Goal: Use online tool/utility: Utilize a website feature to perform a specific function

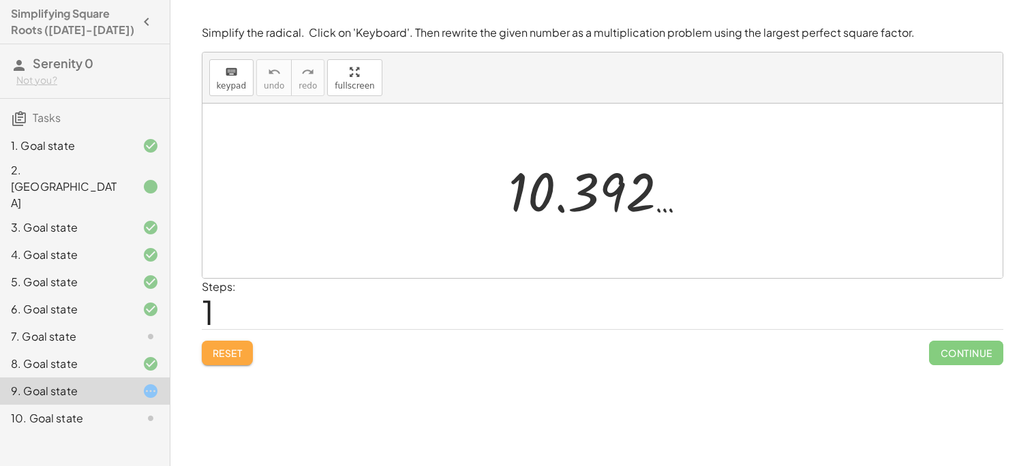
click at [229, 354] on span "Reset" at bounding box center [228, 353] width 30 height 12
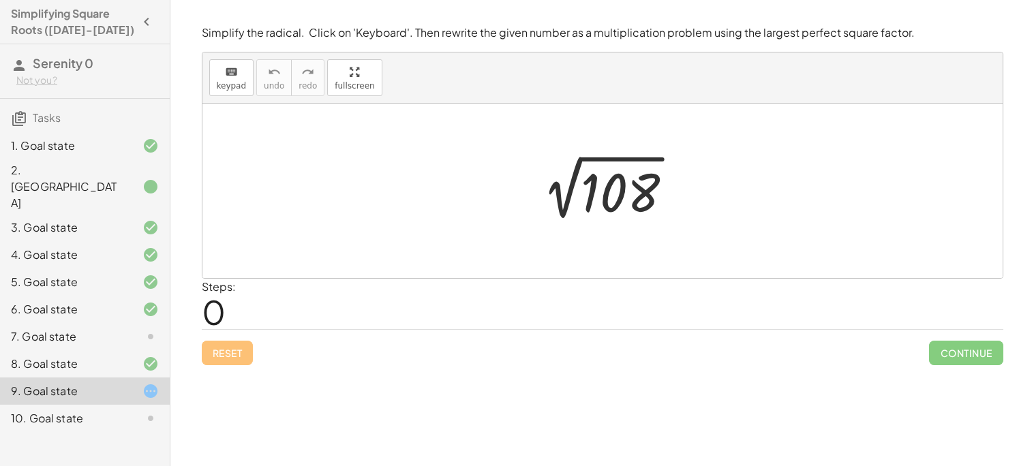
click at [628, 198] on div at bounding box center [607, 191] width 167 height 69
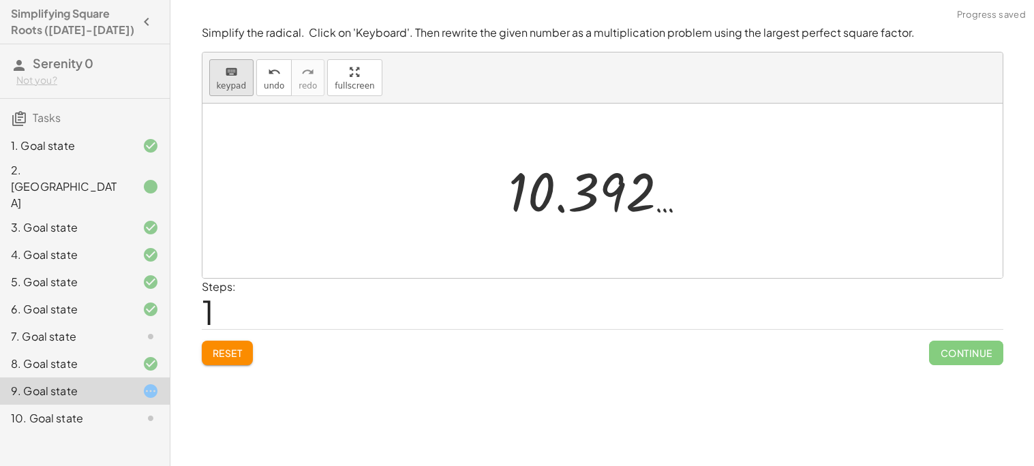
click at [219, 72] on div "keyboard" at bounding box center [232, 71] width 30 height 16
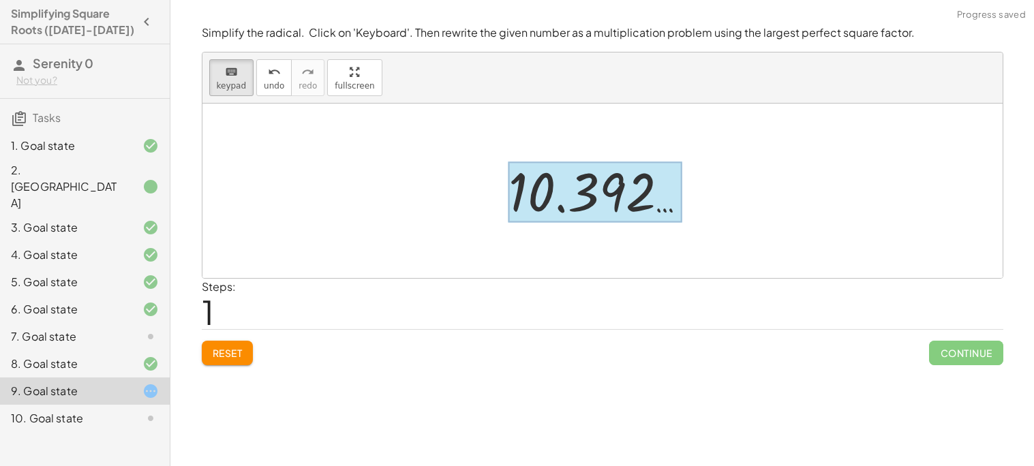
click at [548, 183] on div at bounding box center [595, 192] width 174 height 61
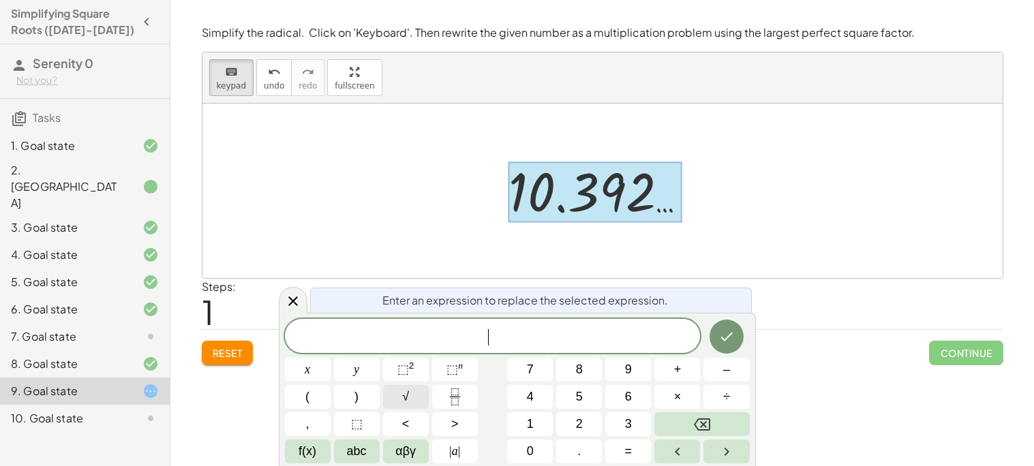
click at [402, 395] on span "√" at bounding box center [405, 397] width 7 height 18
click at [671, 400] on button "×" at bounding box center [677, 397] width 46 height 24
click at [732, 338] on icon "Done" at bounding box center [726, 336] width 16 height 16
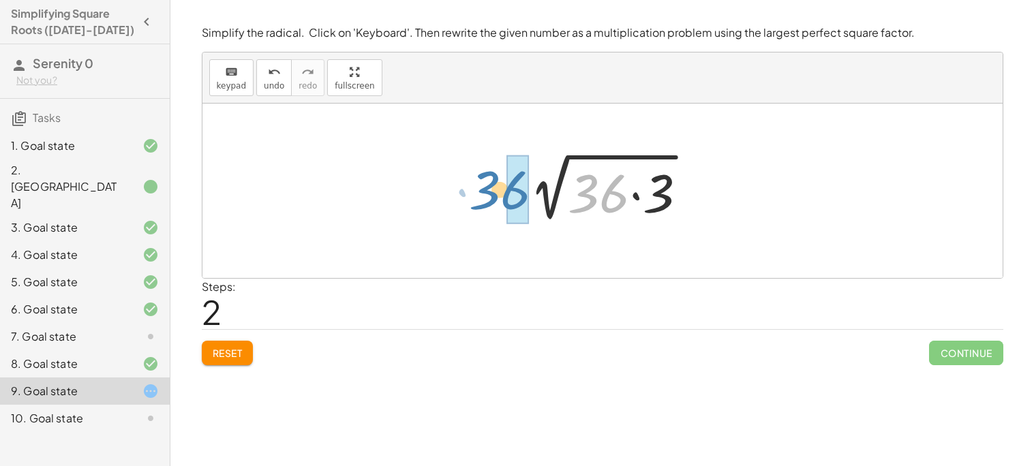
drag, startPoint x: 610, startPoint y: 204, endPoint x: 514, endPoint y: 201, distance: 96.8
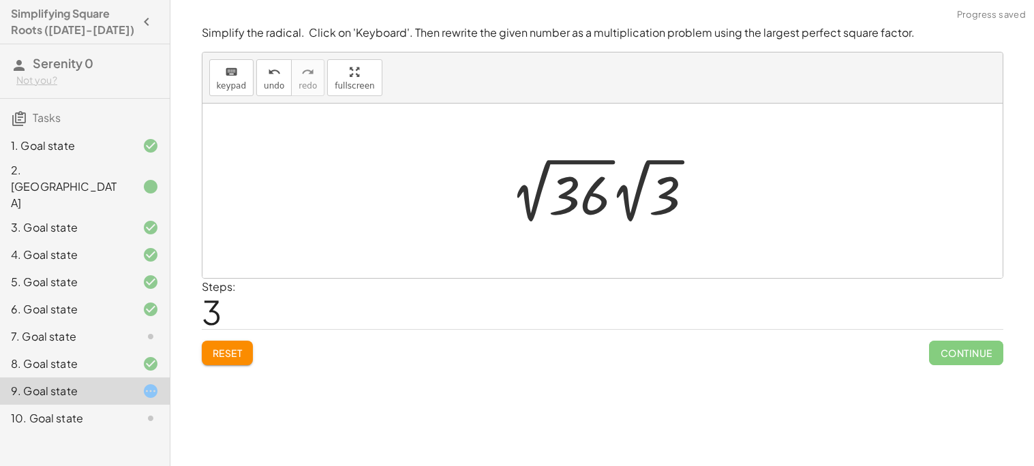
click at [589, 208] on div at bounding box center [607, 190] width 207 height 75
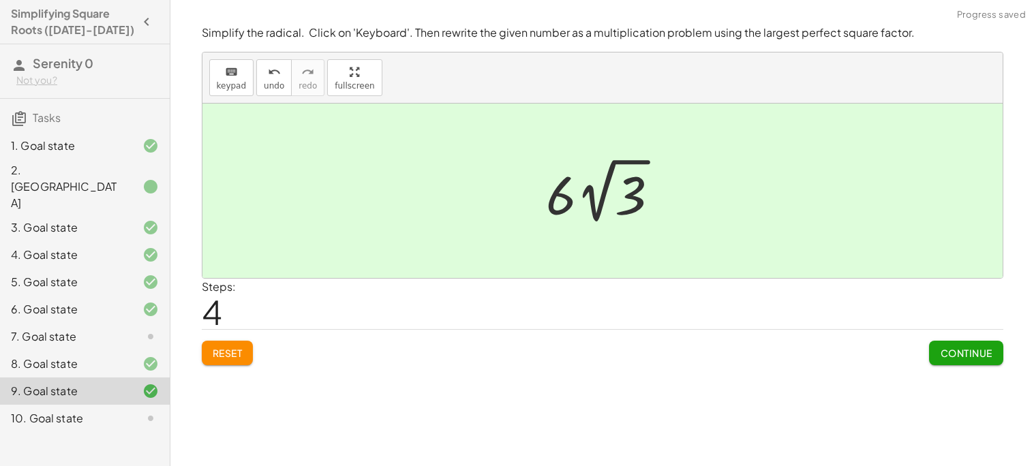
click at [983, 360] on button "Continue" at bounding box center [966, 353] width 74 height 25
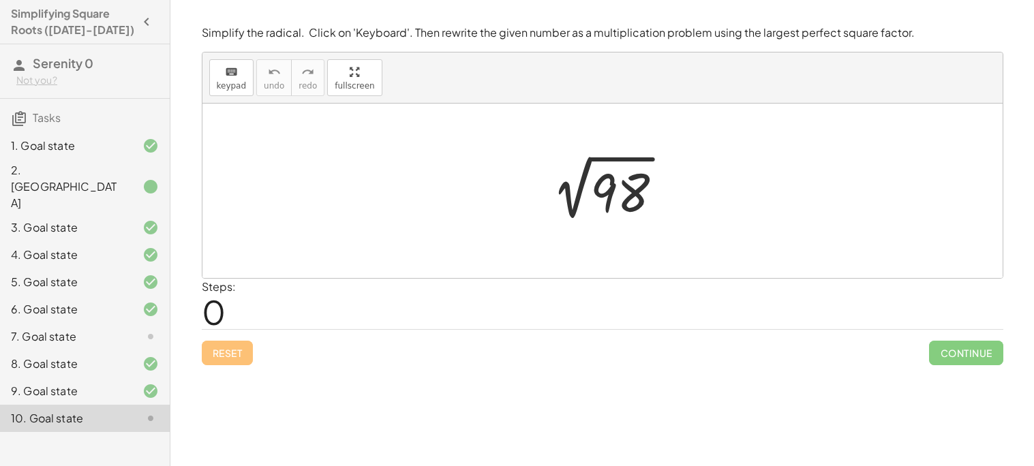
click at [615, 184] on div at bounding box center [606, 191] width 147 height 69
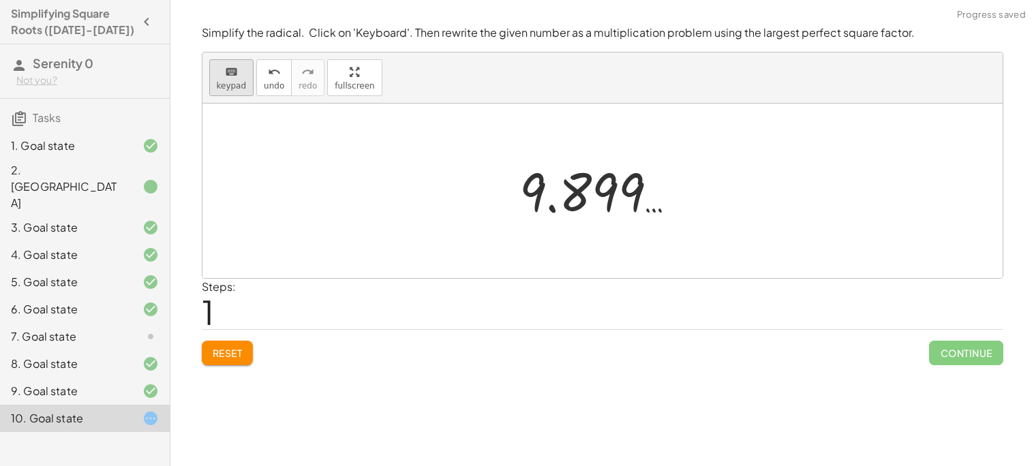
click at [231, 69] on icon "keyboard" at bounding box center [231, 72] width 13 height 16
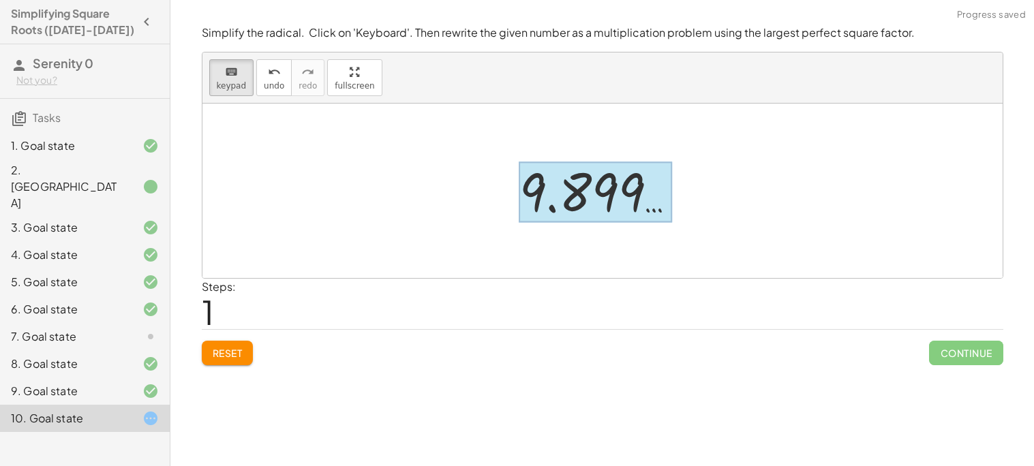
click at [525, 190] on div at bounding box center [595, 192] width 153 height 61
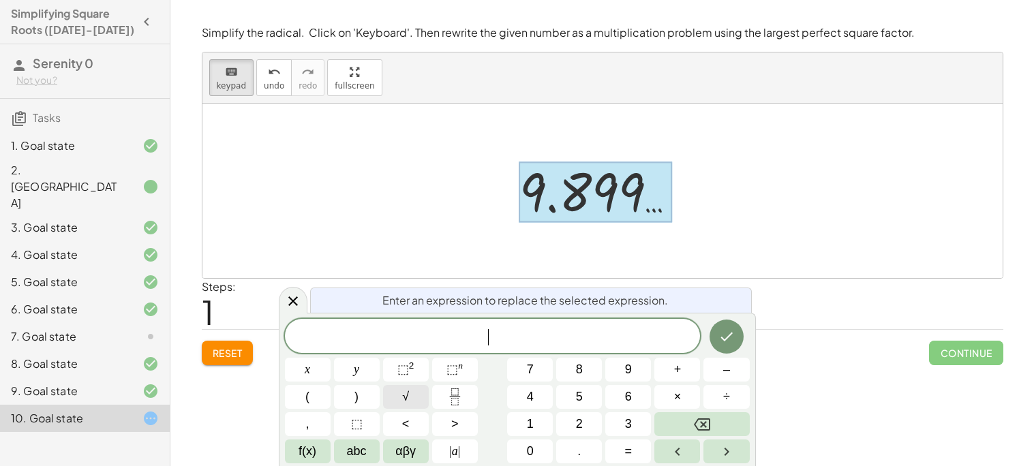
click at [403, 402] on span "√" at bounding box center [405, 397] width 7 height 18
click at [670, 405] on button "×" at bounding box center [677, 397] width 46 height 24
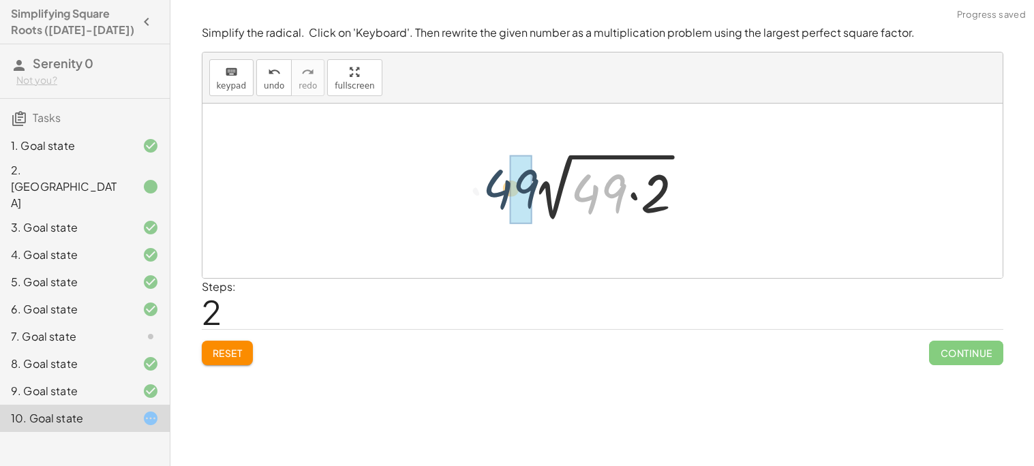
drag, startPoint x: 617, startPoint y: 192, endPoint x: 521, endPoint y: 189, distance: 96.1
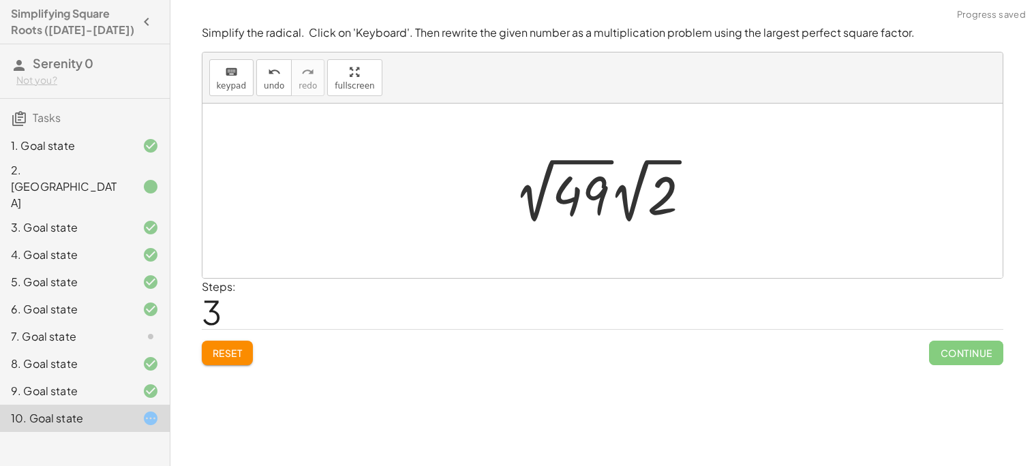
click at [611, 198] on div at bounding box center [607, 190] width 201 height 75
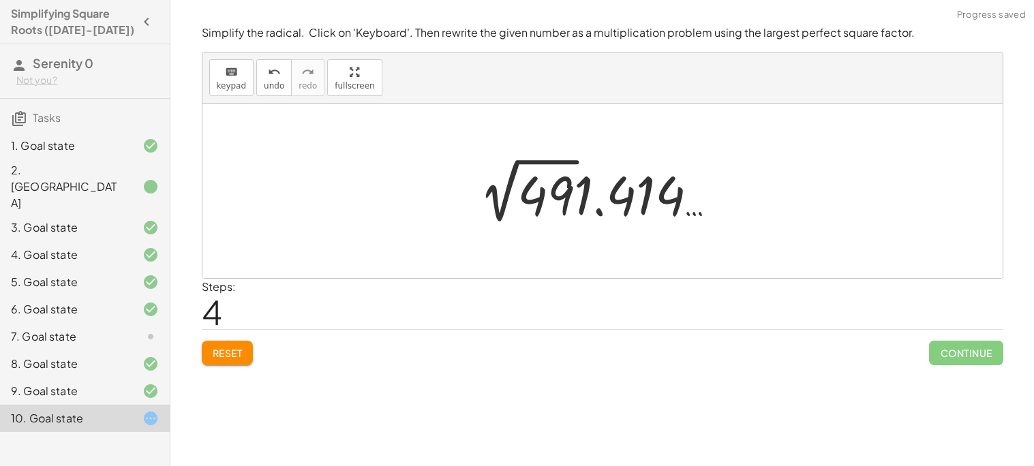
click at [243, 356] on button "Reset" at bounding box center [228, 353] width 52 height 25
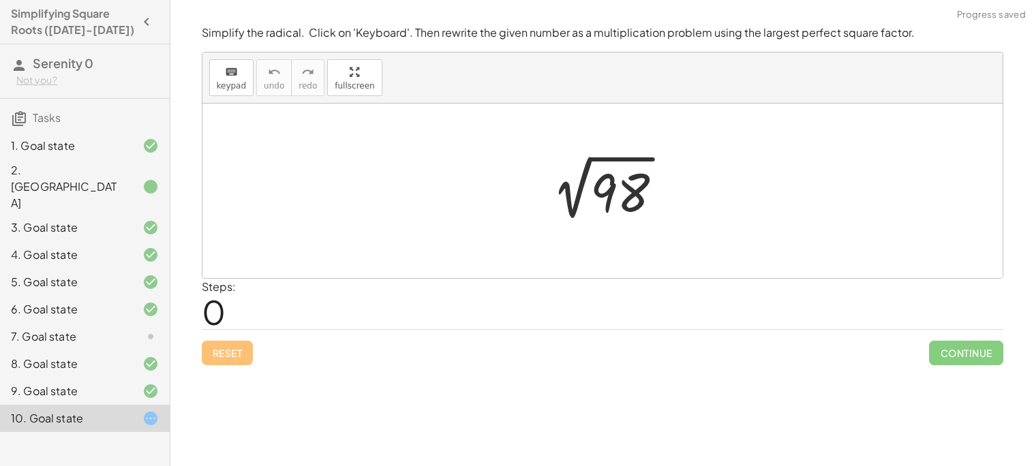
click at [597, 198] on div at bounding box center [606, 191] width 147 height 69
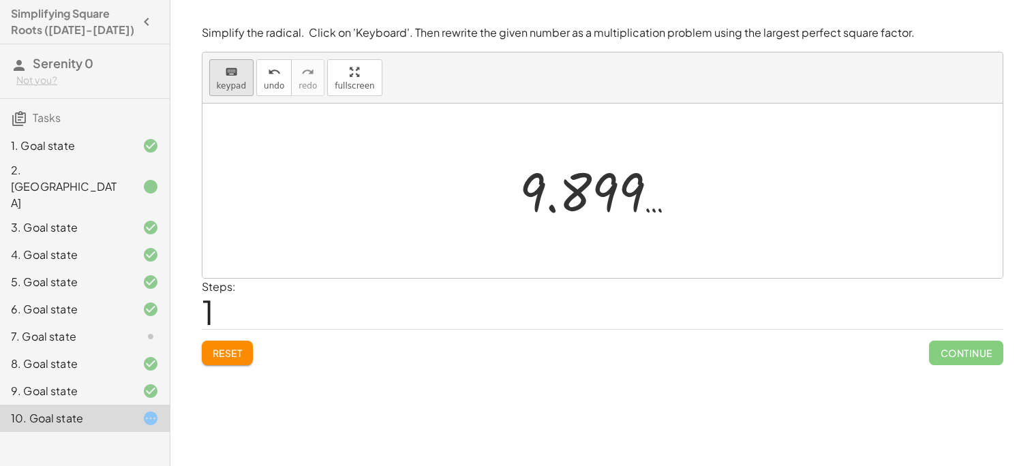
click at [243, 78] on button "keyboard keypad" at bounding box center [231, 77] width 45 height 37
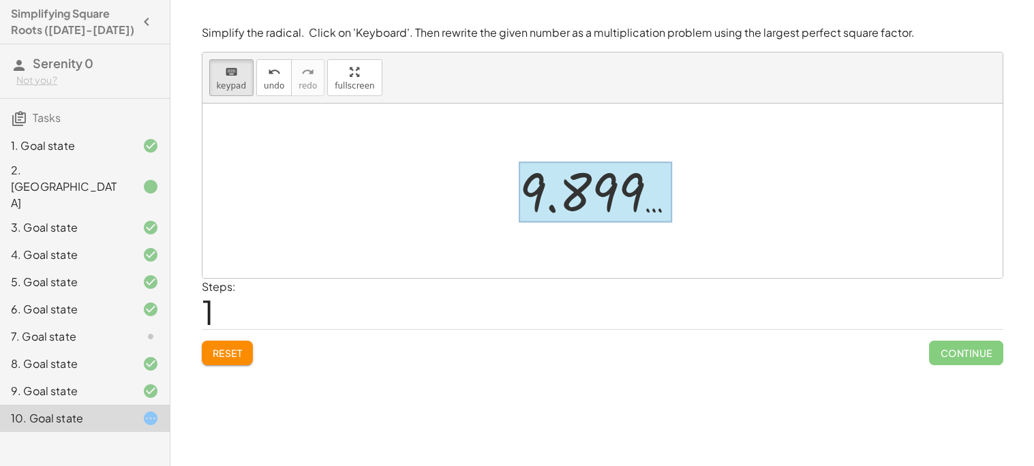
click at [630, 196] on div at bounding box center [595, 192] width 153 height 61
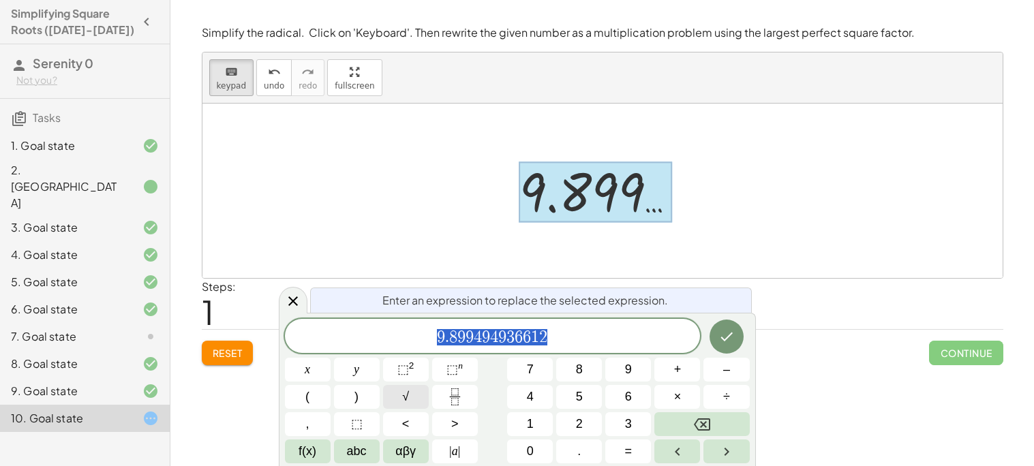
click at [402, 395] on span "√" at bounding box center [405, 397] width 7 height 18
click at [685, 403] on button "×" at bounding box center [677, 397] width 46 height 24
click at [531, 362] on span "7" at bounding box center [530, 369] width 7 height 18
click at [718, 341] on icon "Done" at bounding box center [726, 336] width 16 height 16
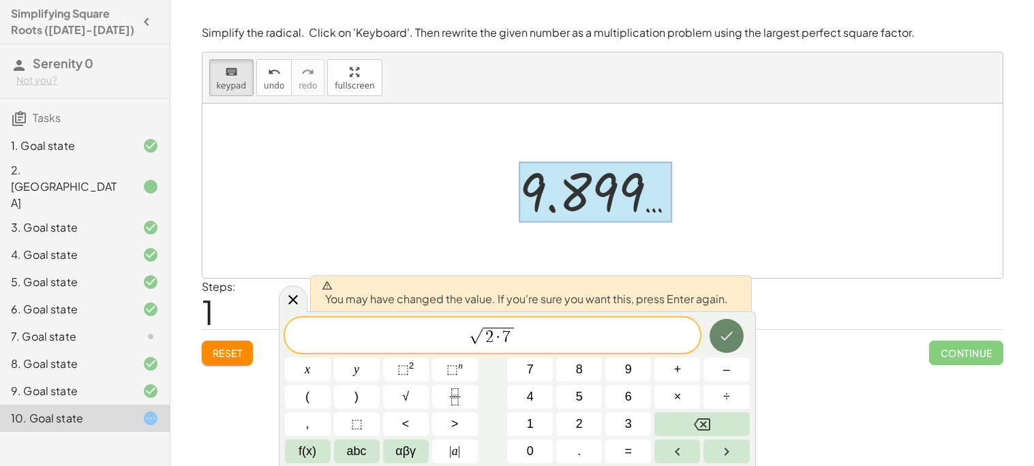
click at [718, 341] on icon "Done" at bounding box center [726, 336] width 16 height 16
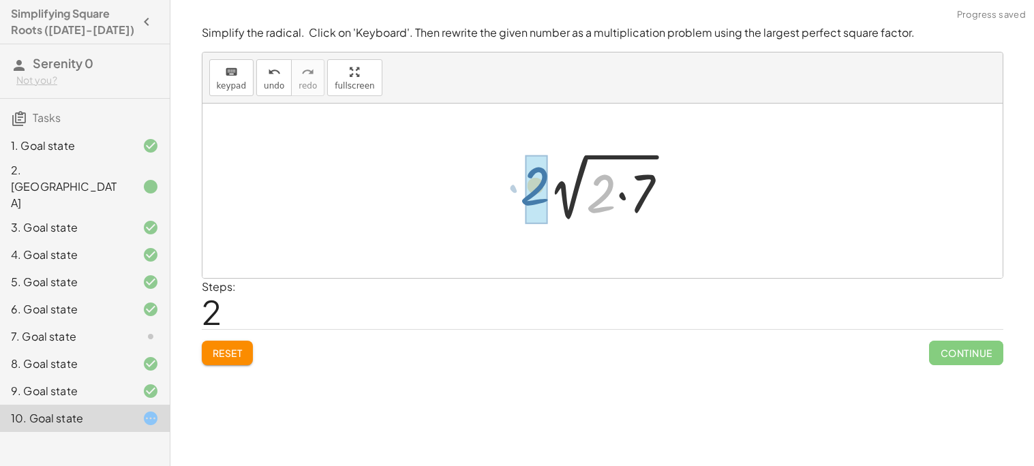
drag, startPoint x: 606, startPoint y: 194, endPoint x: 538, endPoint y: 186, distance: 68.5
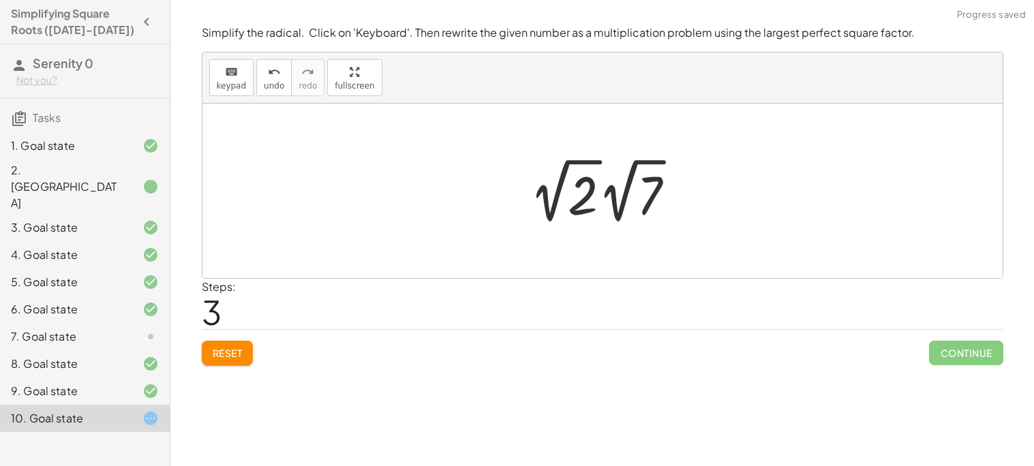
click at [591, 198] on div at bounding box center [608, 190] width 170 height 75
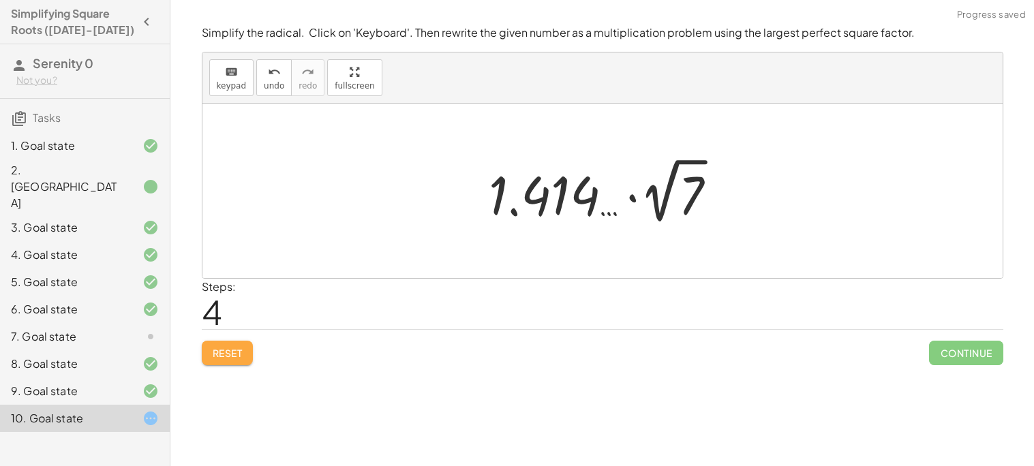
click at [228, 356] on span "Reset" at bounding box center [228, 353] width 30 height 12
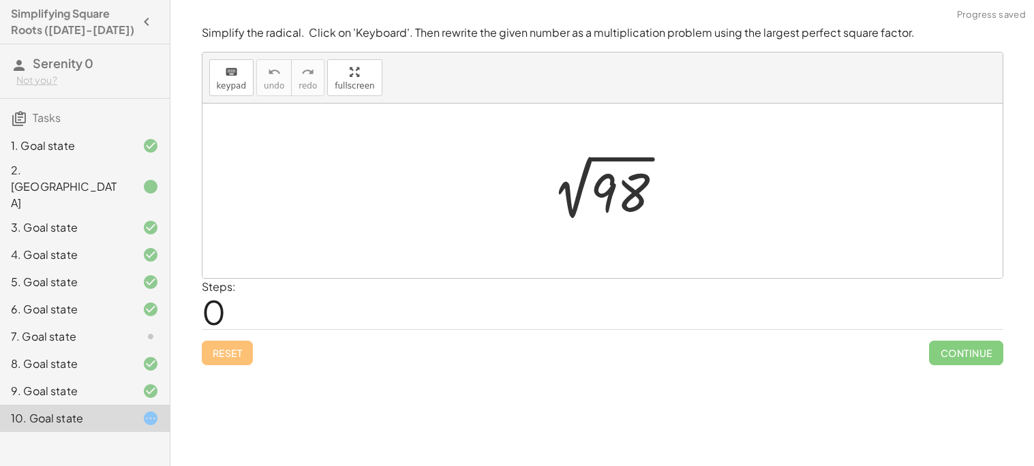
click at [584, 203] on div at bounding box center [606, 191] width 147 height 69
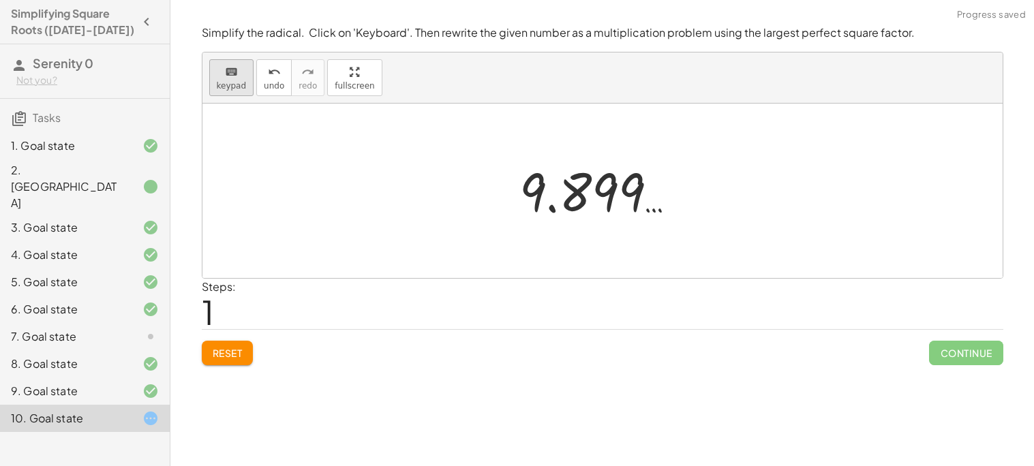
click at [243, 89] on button "keyboard keypad" at bounding box center [231, 77] width 45 height 37
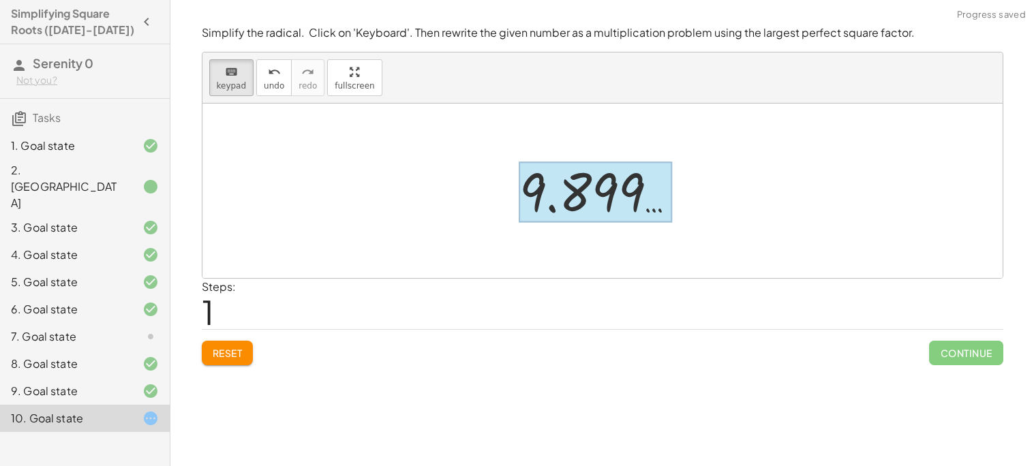
click at [606, 185] on div at bounding box center [595, 192] width 153 height 61
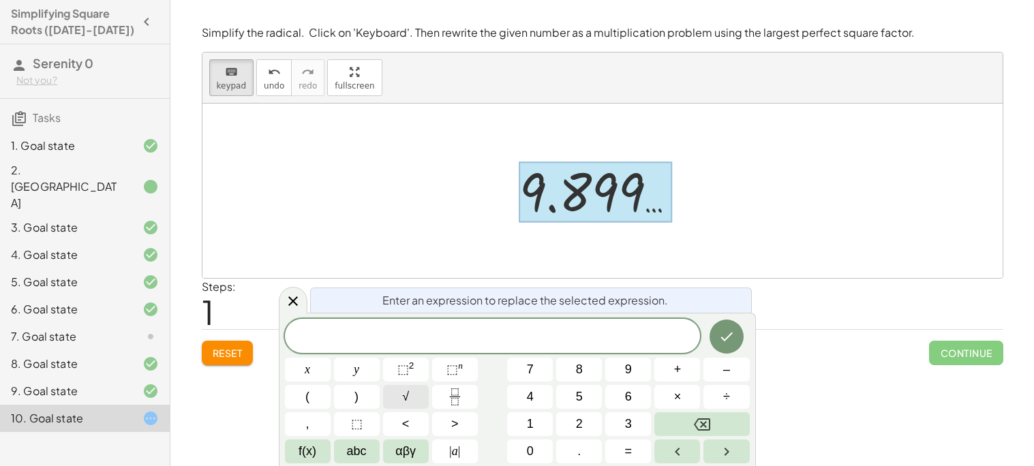
click at [410, 392] on button "√" at bounding box center [406, 397] width 46 height 24
click at [680, 395] on span "×" at bounding box center [677, 397] width 7 height 18
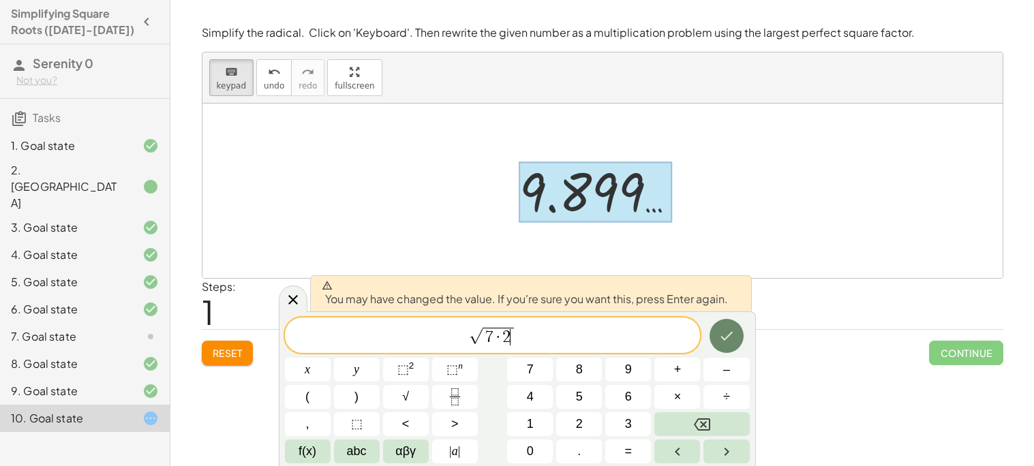
click at [710, 332] on button "Done" at bounding box center [726, 336] width 34 height 34
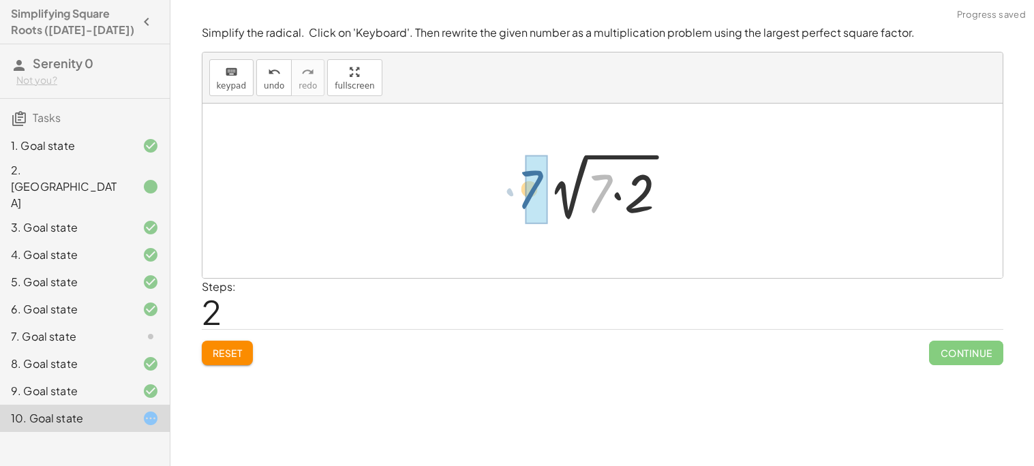
drag, startPoint x: 606, startPoint y: 182, endPoint x: 534, endPoint y: 178, distance: 71.7
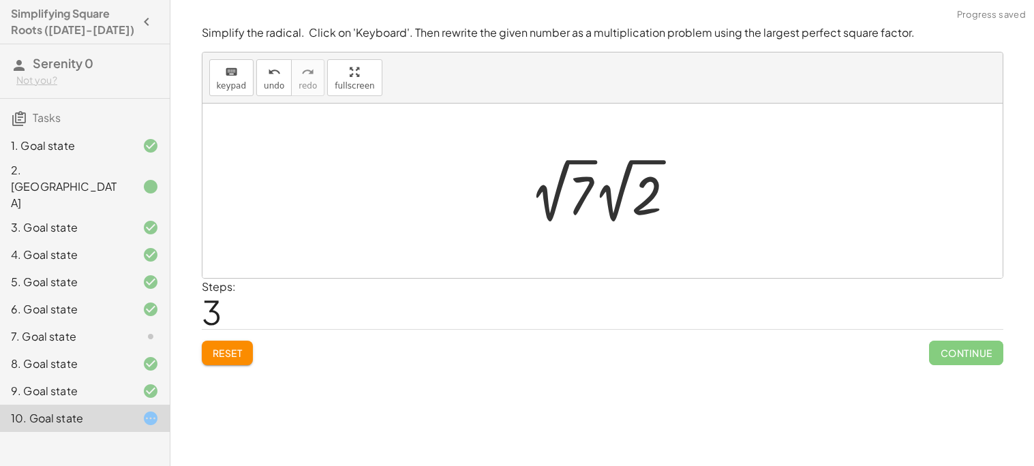
click at [582, 206] on div at bounding box center [608, 190] width 170 height 75
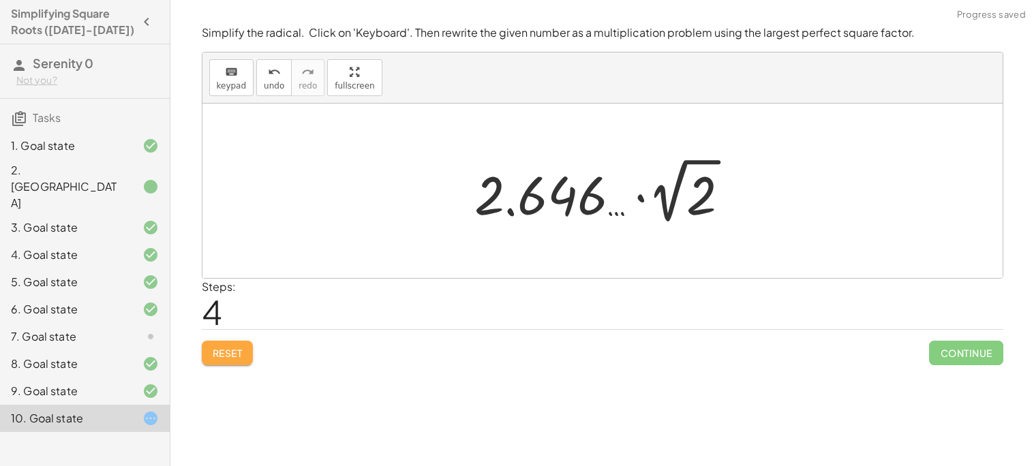
click at [241, 358] on span "Reset" at bounding box center [228, 353] width 30 height 12
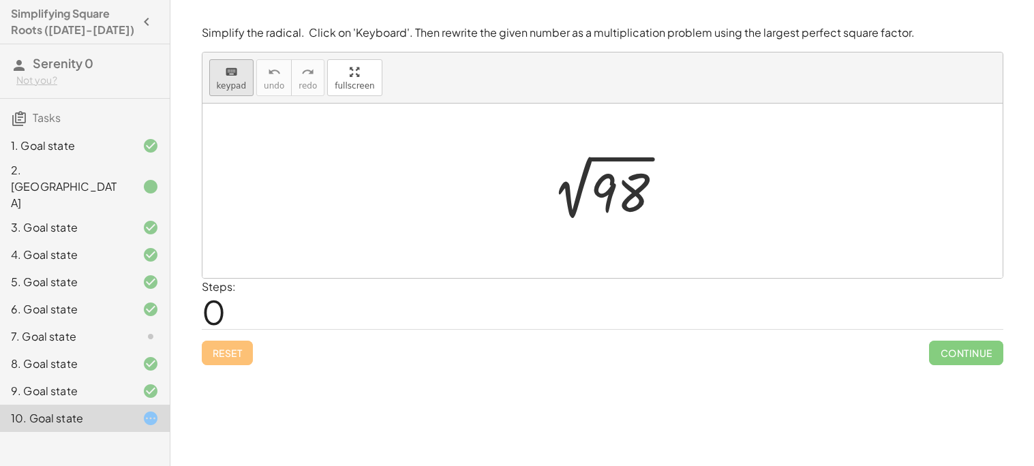
click at [241, 74] on div "keyboard" at bounding box center [232, 71] width 30 height 16
click at [607, 176] on div at bounding box center [619, 193] width 59 height 61
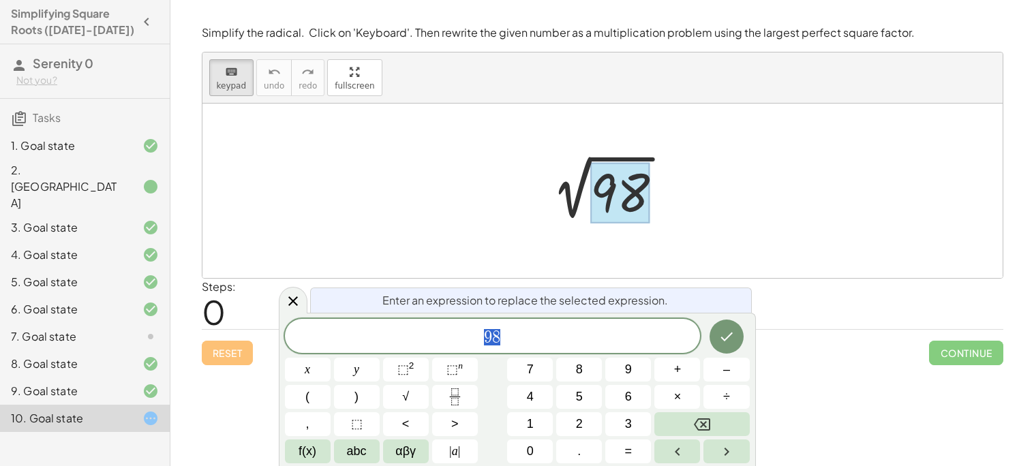
click at [544, 141] on div at bounding box center [602, 191] width 800 height 174
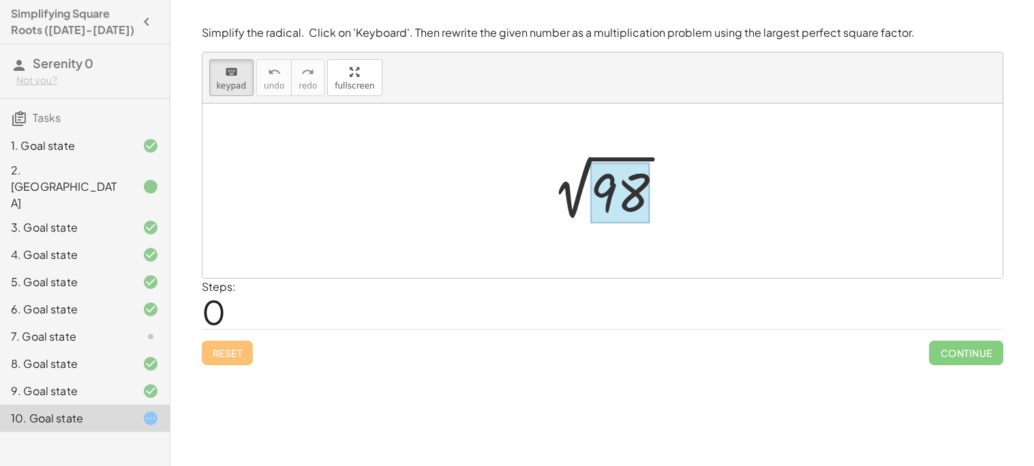
click at [643, 198] on div at bounding box center [619, 193] width 59 height 61
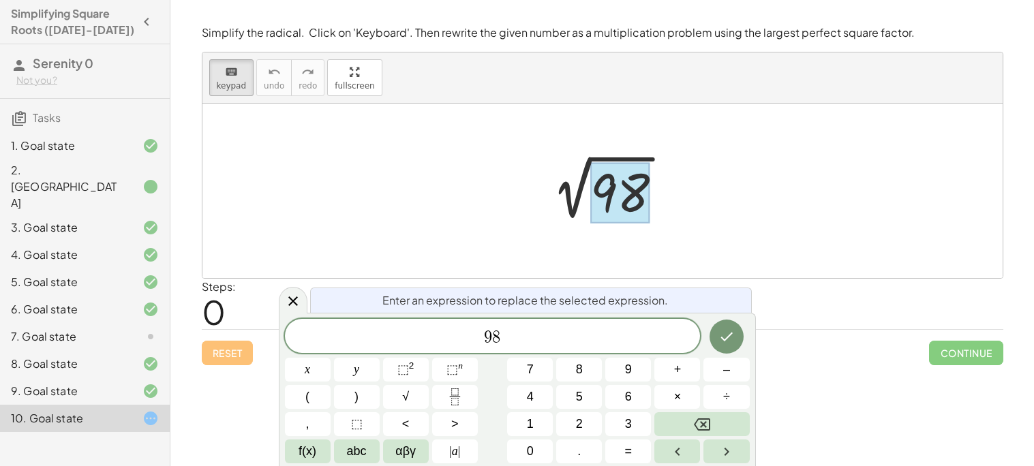
click at [570, 179] on div at bounding box center [606, 191] width 147 height 69
click at [568, 179] on div at bounding box center [606, 191] width 147 height 69
click at [221, 78] on div "keyboard" at bounding box center [232, 71] width 30 height 16
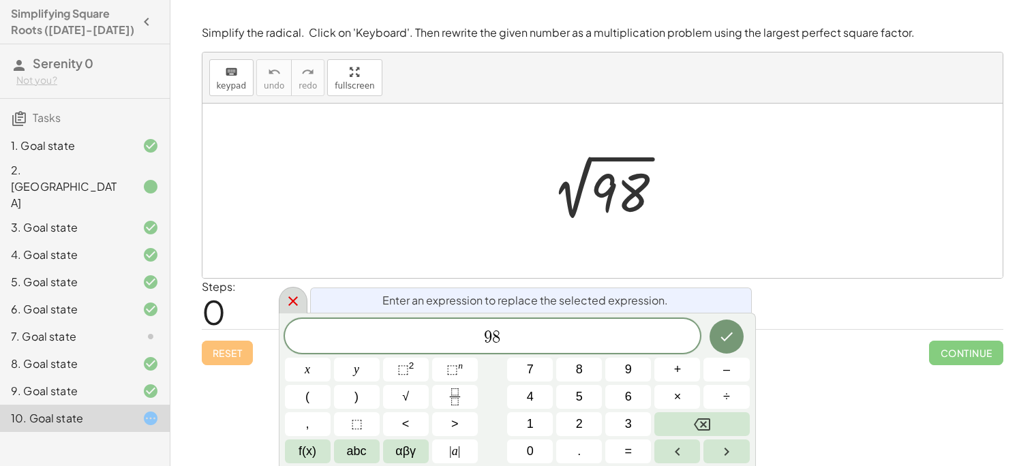
click at [296, 299] on icon at bounding box center [293, 301] width 16 height 16
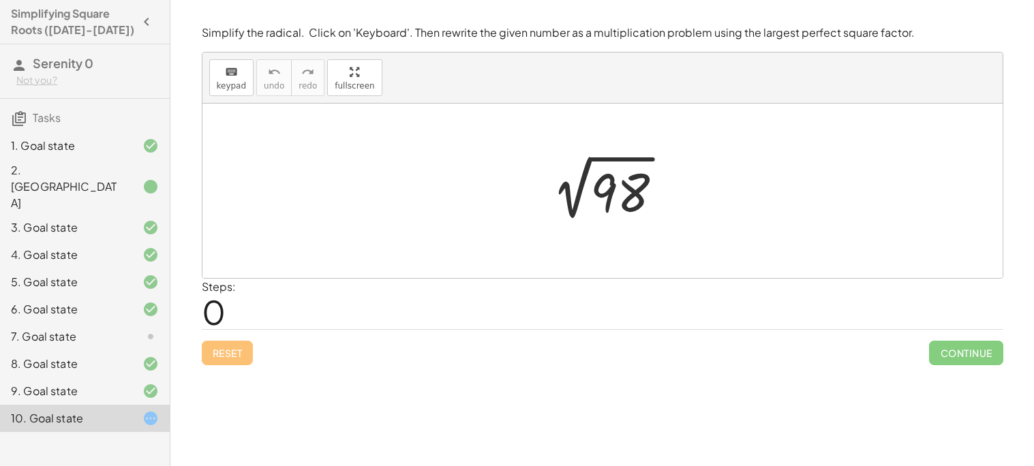
click at [621, 187] on div at bounding box center [606, 191] width 147 height 69
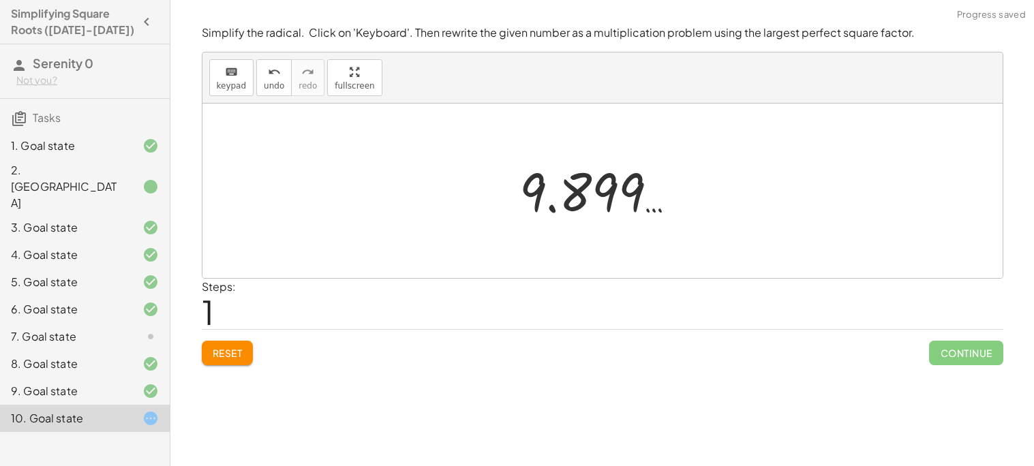
click at [572, 205] on div at bounding box center [607, 190] width 190 height 67
click at [210, 72] on button "keyboard keypad" at bounding box center [231, 77] width 45 height 37
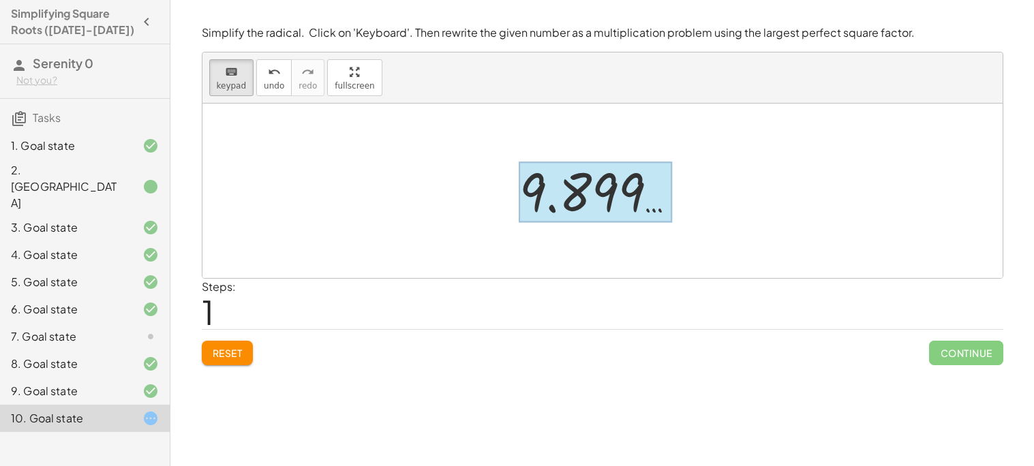
click at [576, 206] on div at bounding box center [595, 192] width 153 height 61
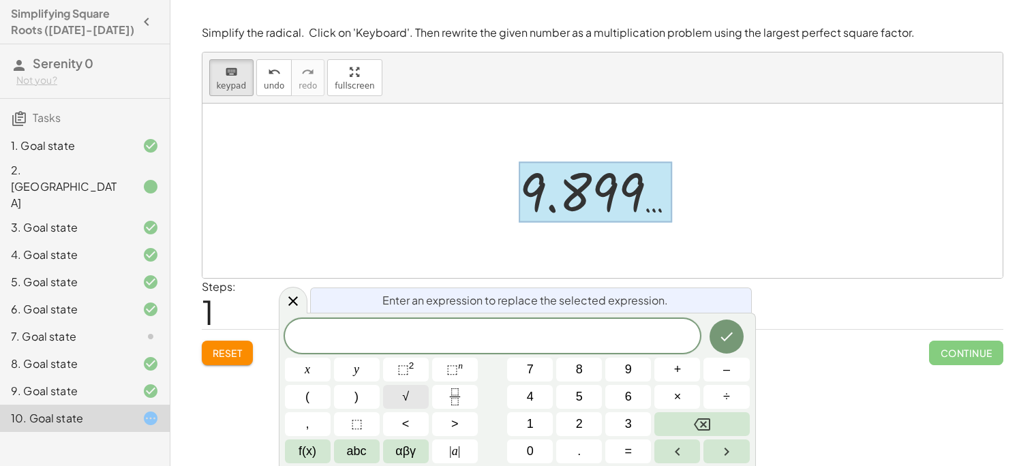
click at [411, 399] on button "√" at bounding box center [406, 397] width 46 height 24
click at [690, 388] on button "×" at bounding box center [677, 397] width 46 height 24
click at [732, 341] on icon "Done" at bounding box center [726, 336] width 16 height 16
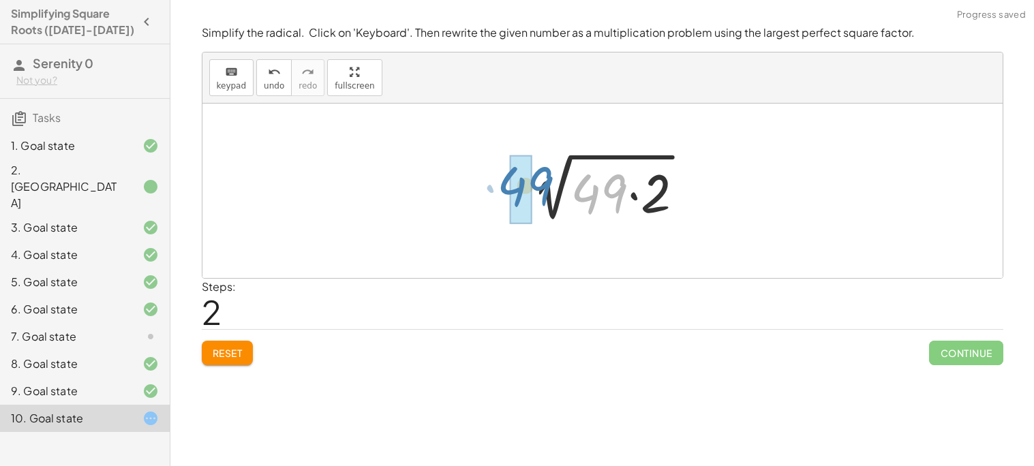
drag, startPoint x: 610, startPoint y: 202, endPoint x: 536, endPoint y: 194, distance: 75.3
click at [536, 194] on div at bounding box center [607, 191] width 187 height 70
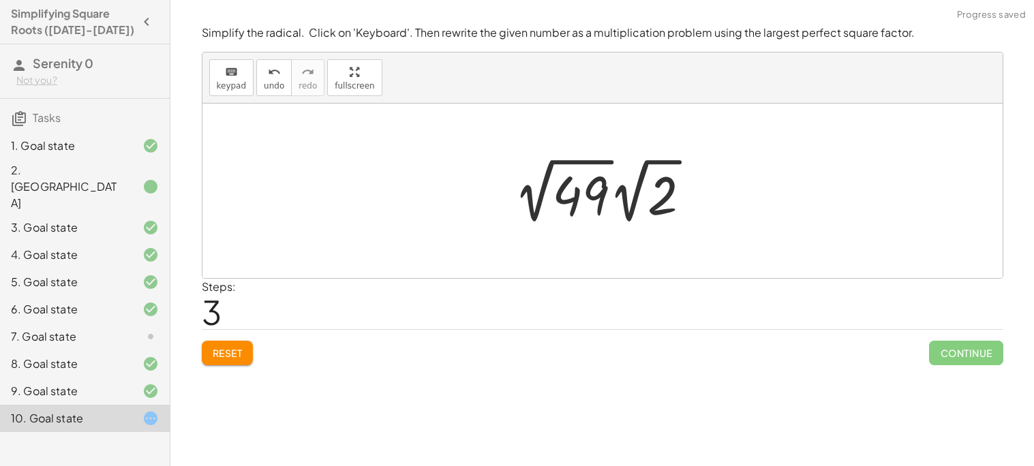
click at [568, 193] on div at bounding box center [607, 190] width 201 height 75
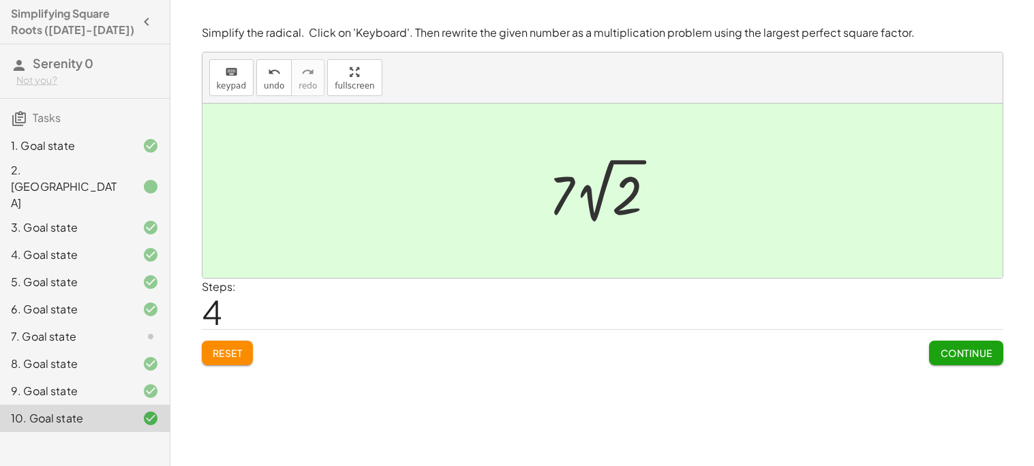
click at [153, 328] on icon at bounding box center [150, 336] width 16 height 16
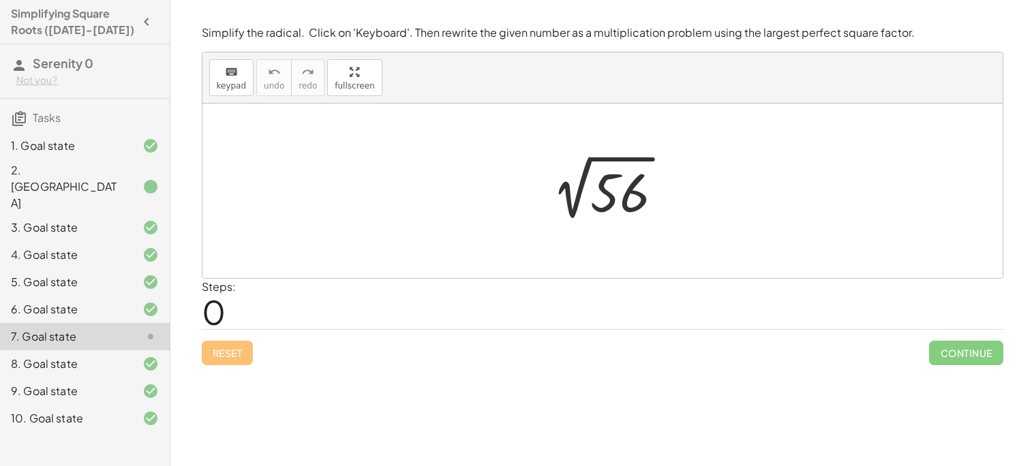
click at [619, 196] on div at bounding box center [606, 191] width 147 height 69
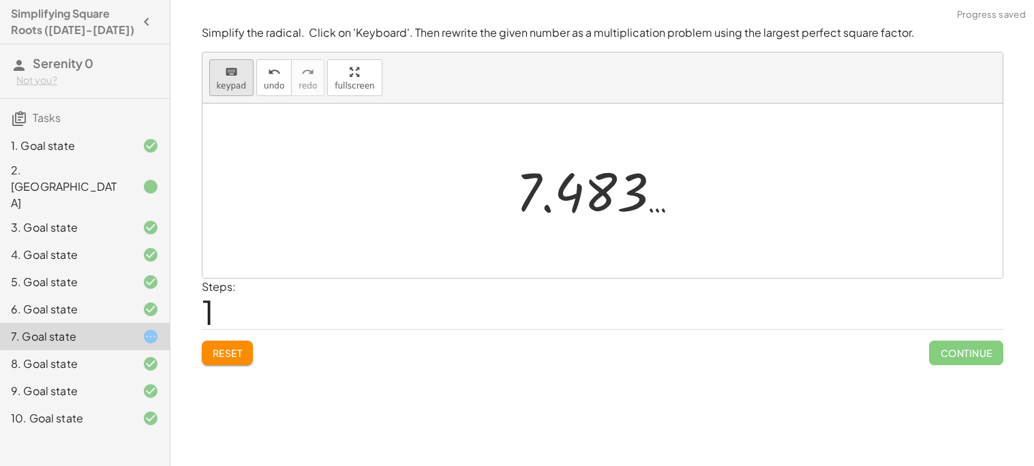
click at [237, 82] on span "keypad" at bounding box center [232, 86] width 30 height 10
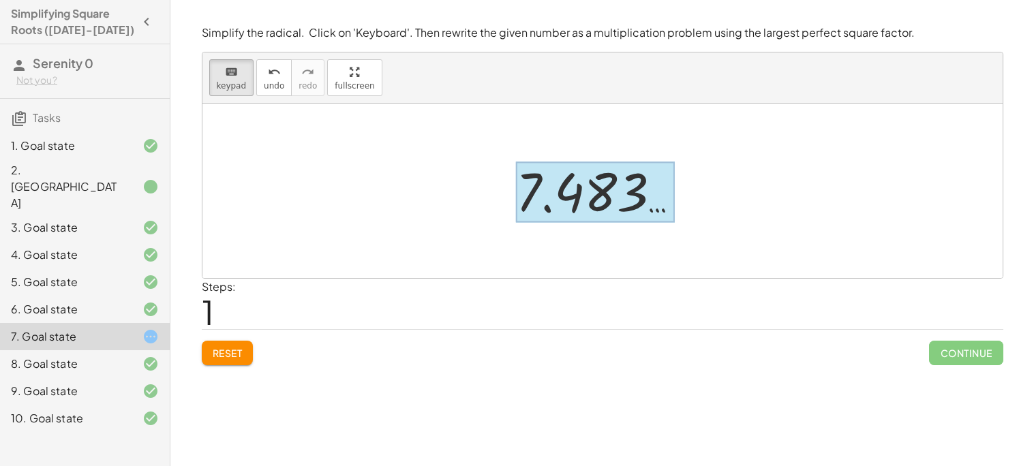
click at [624, 215] on div at bounding box center [595, 192] width 159 height 61
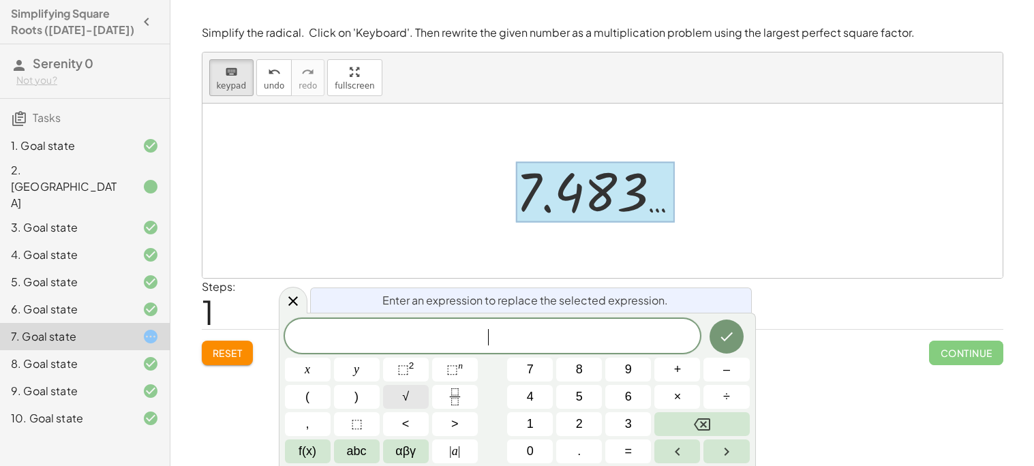
click at [412, 389] on button "√" at bounding box center [406, 397] width 46 height 24
click at [686, 394] on button "×" at bounding box center [677, 397] width 46 height 24
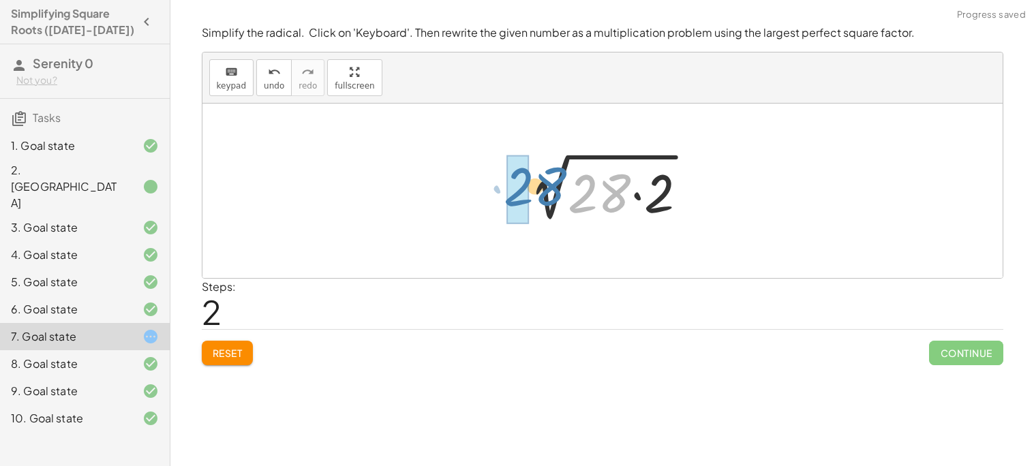
drag, startPoint x: 604, startPoint y: 197, endPoint x: 539, endPoint y: 190, distance: 65.8
click at [539, 190] on div at bounding box center [608, 191] width 194 height 70
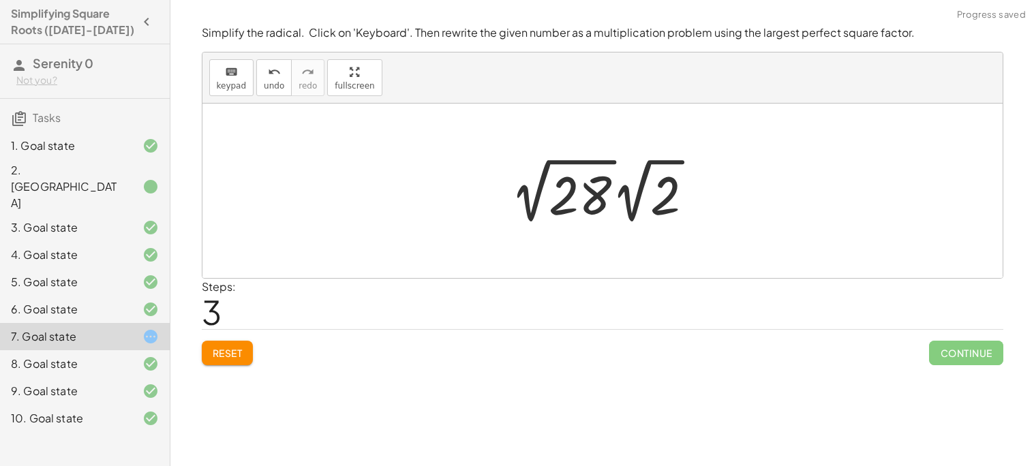
click at [625, 208] on div at bounding box center [607, 190] width 207 height 75
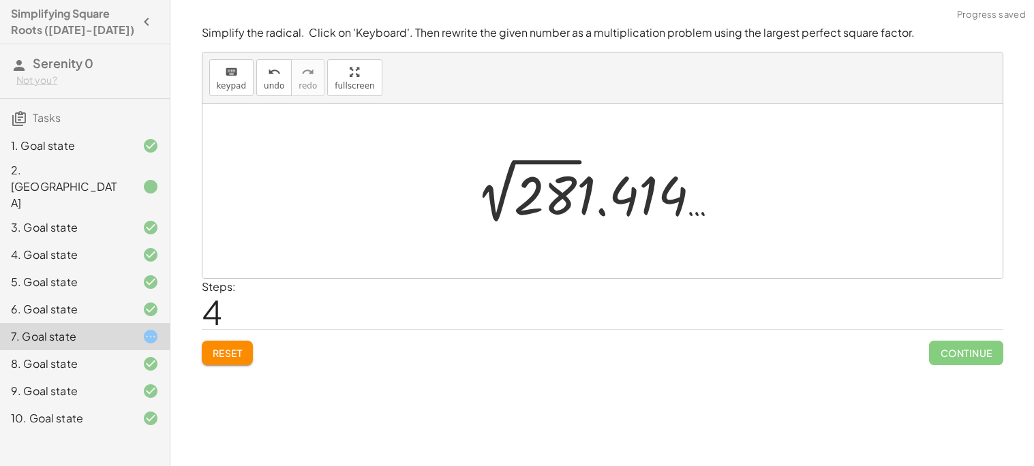
click at [236, 359] on span "Reset" at bounding box center [228, 353] width 30 height 12
